Goal: Book appointment/travel/reservation

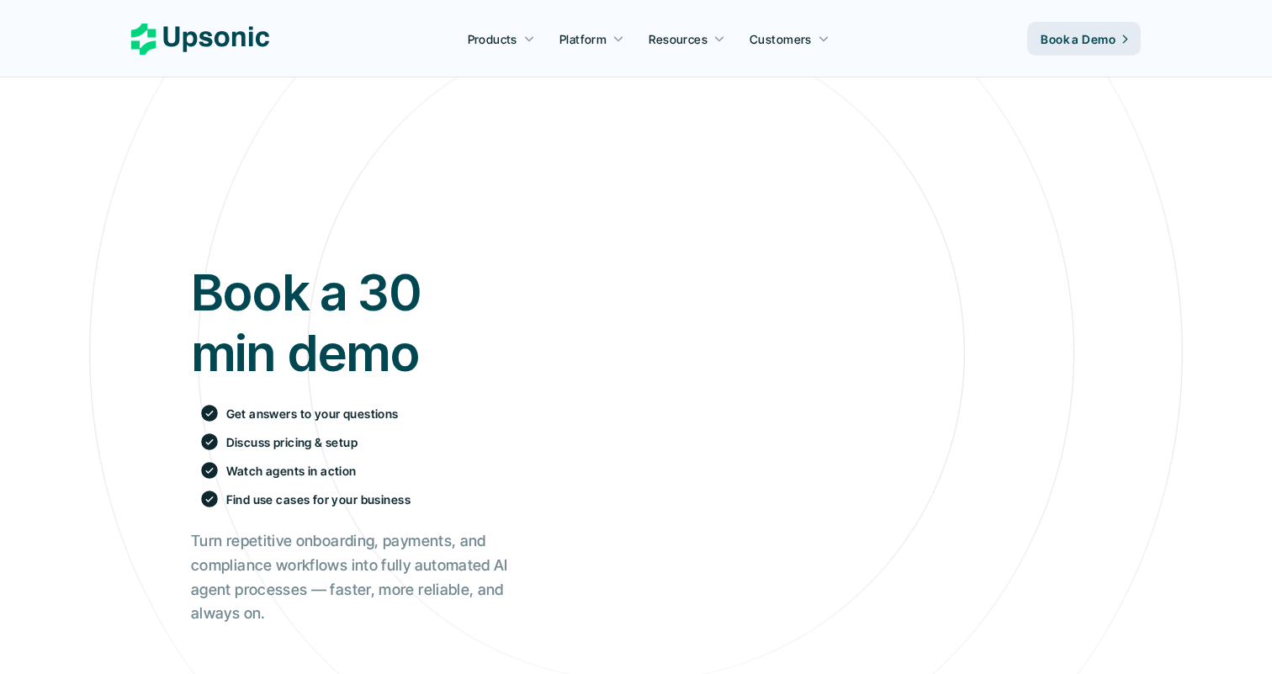
click at [453, 334] on h1 "Book a 30 min demo" at bounding box center [349, 322] width 317 height 121
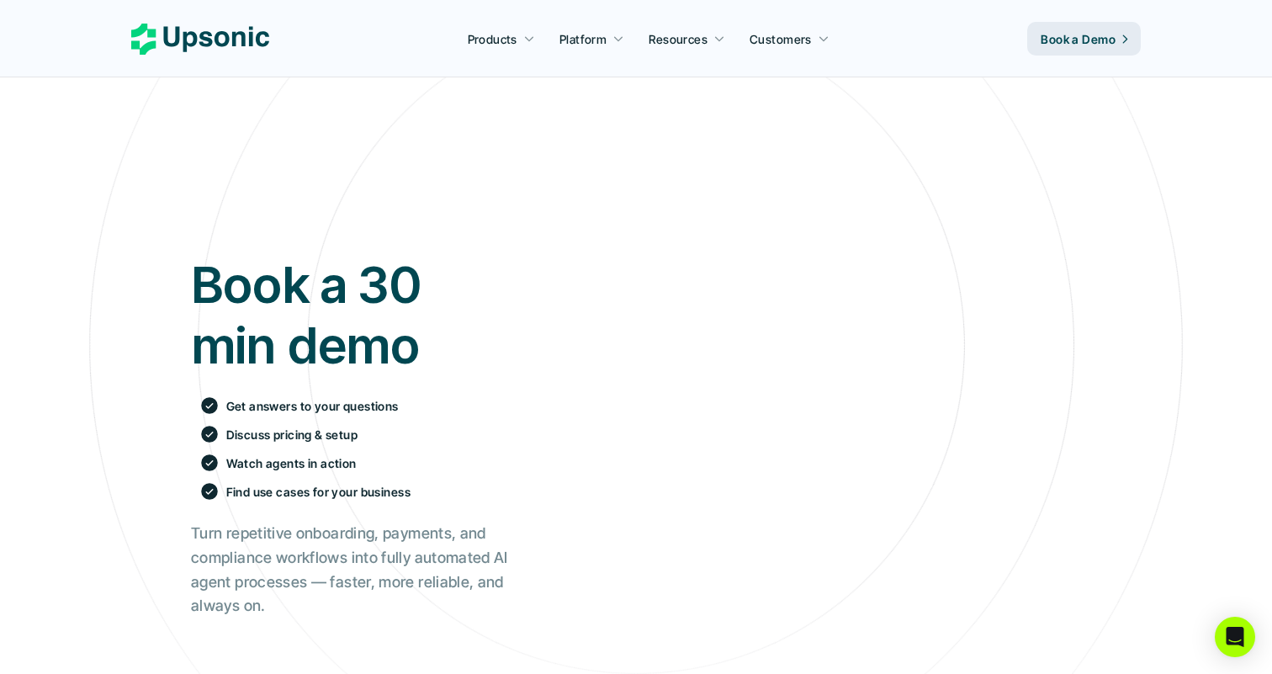
scroll to position [3, 0]
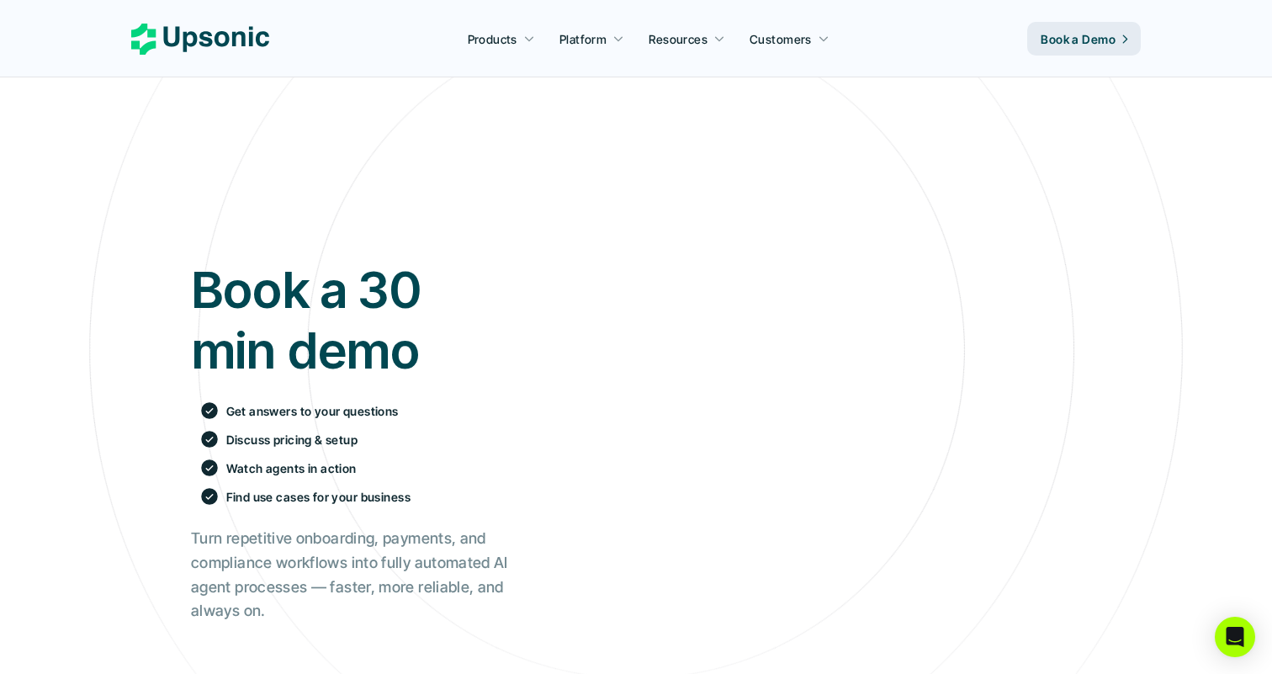
click at [412, 174] on div "Book a 30 min demo Get answers to your questions Discuss pricing & setup Watch …" at bounding box center [636, 441] width 941 height 619
